Goal: Information Seeking & Learning: Learn about a topic

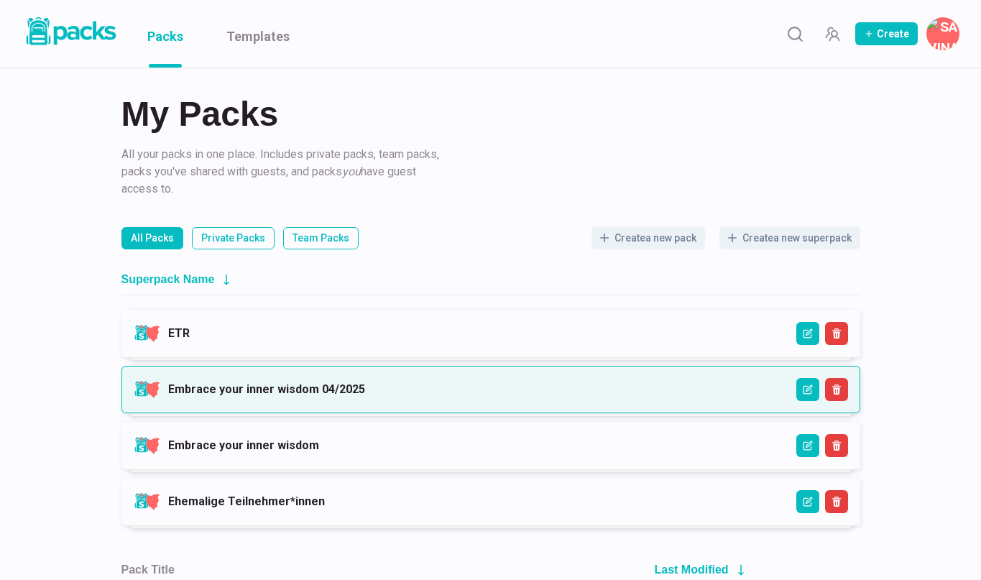
click at [365, 386] on link "Embrace your inner wisdom 04/2025" at bounding box center [266, 389] width 197 height 14
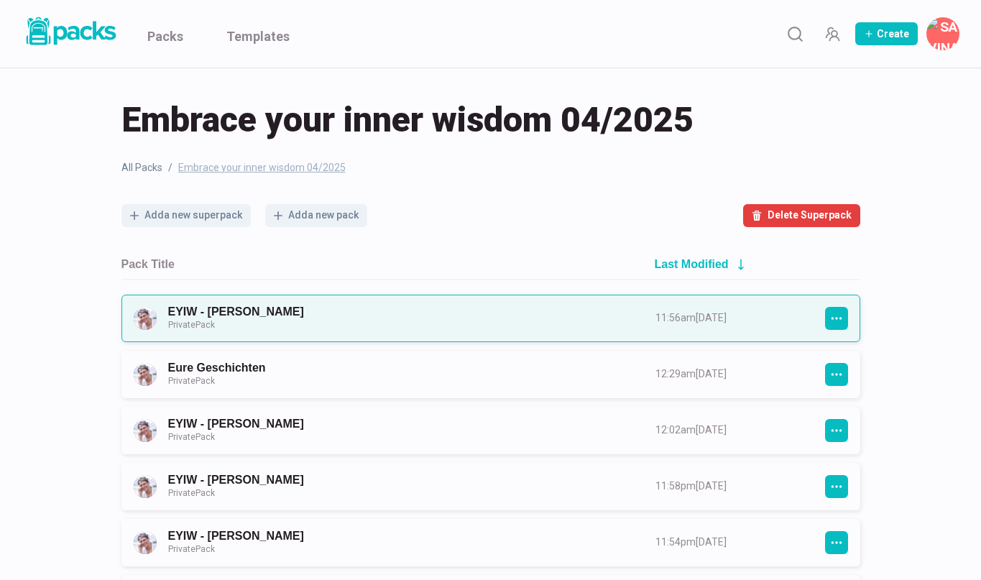
click at [429, 319] on link "EYIW - [PERSON_NAME] Private Pack" at bounding box center [398, 318] width 461 height 27
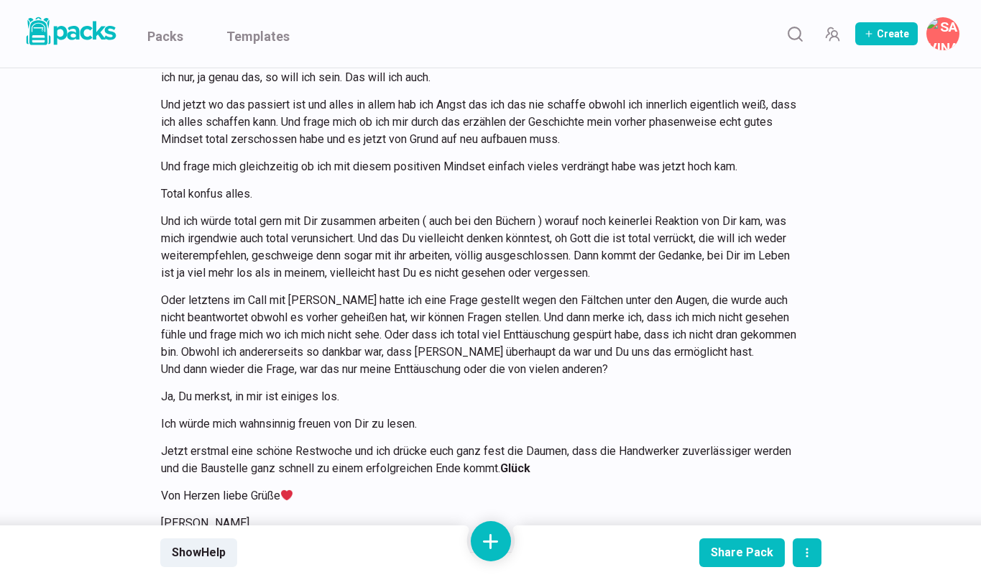
scroll to position [12630, 0]
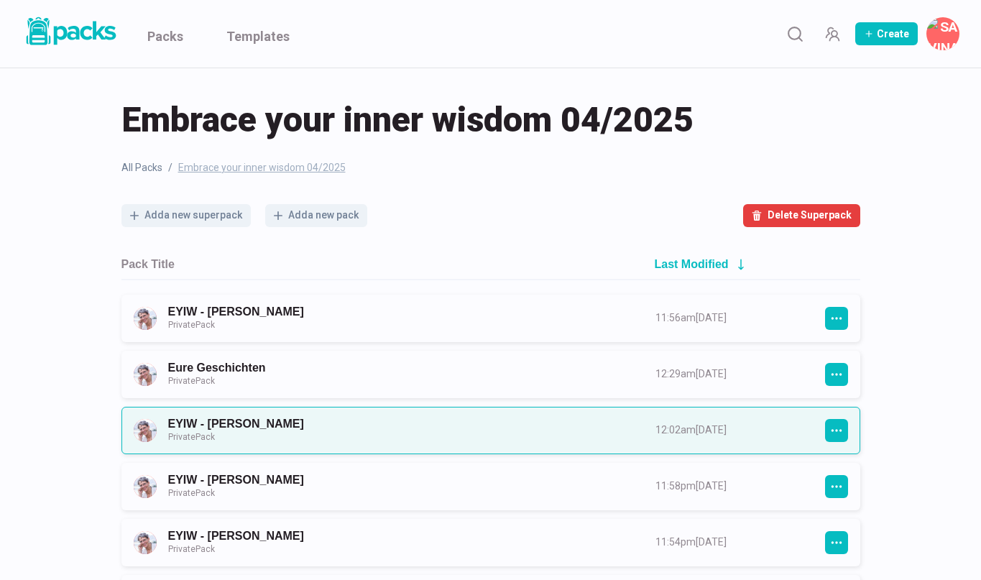
click at [249, 421] on link "EYIW - [PERSON_NAME] Private Pack" at bounding box center [398, 430] width 461 height 27
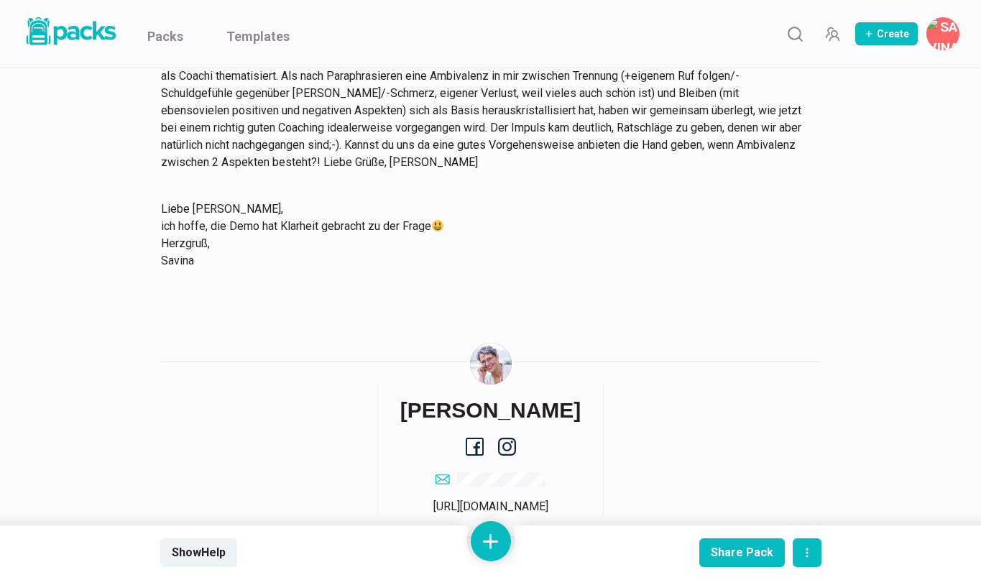
scroll to position [1517, 0]
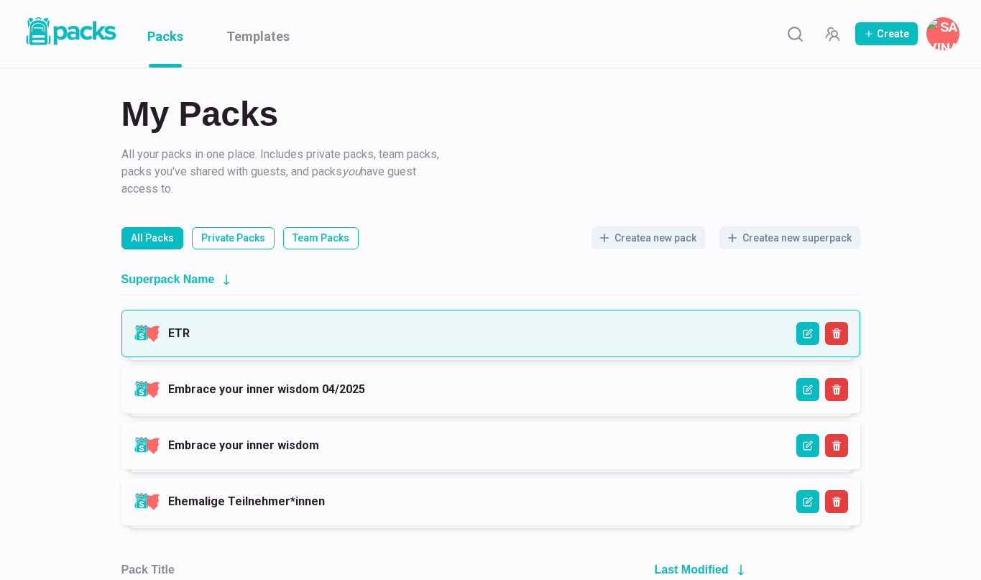
click at [190, 327] on link "ETR" at bounding box center [179, 333] width 22 height 14
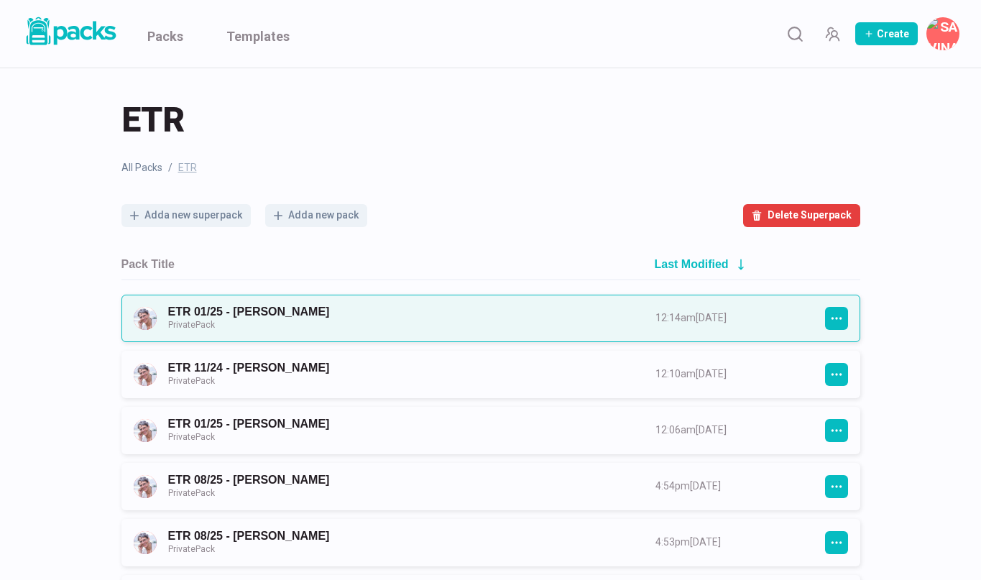
click at [328, 313] on link "ETR 01/25 - [PERSON_NAME] Private Pack" at bounding box center [398, 318] width 461 height 27
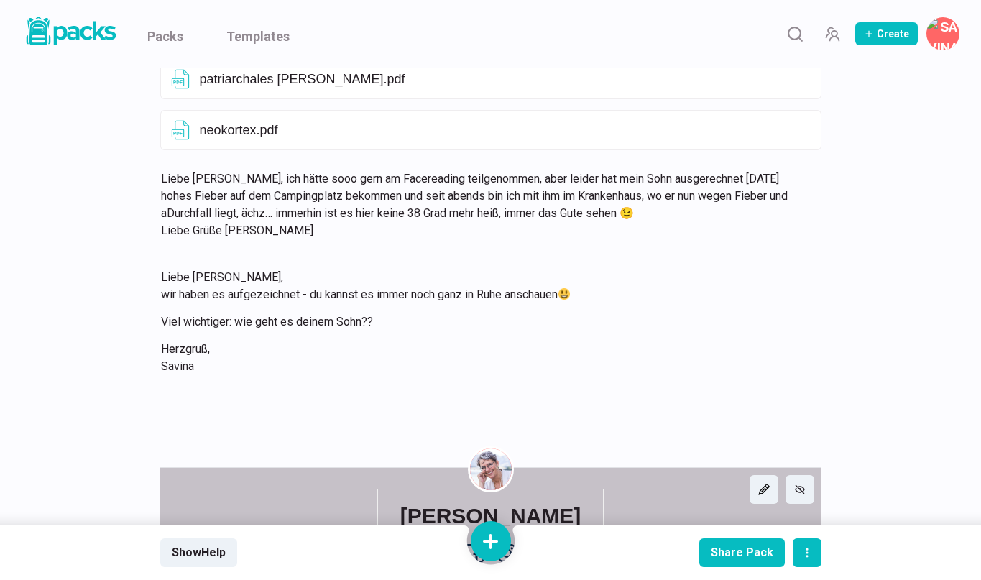
scroll to position [11427, 0]
